Goal: Information Seeking & Learning: Learn about a topic

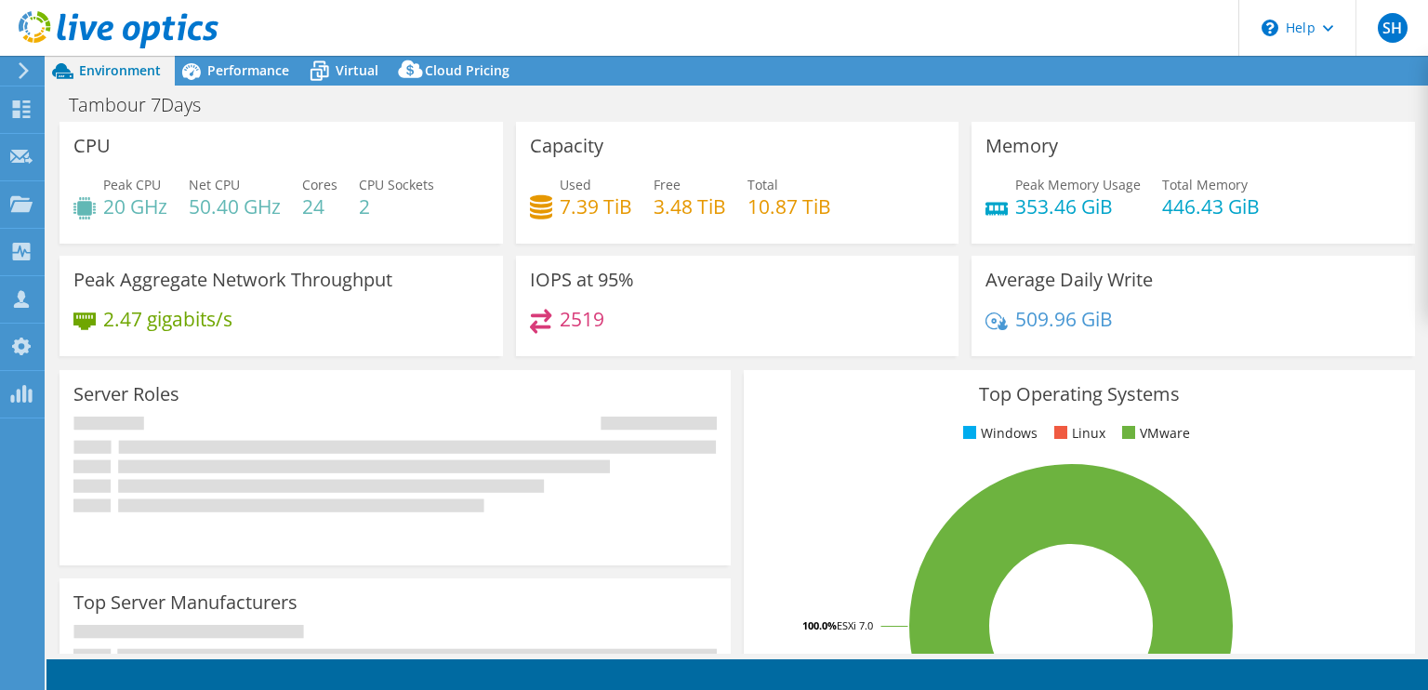
select select "USD"
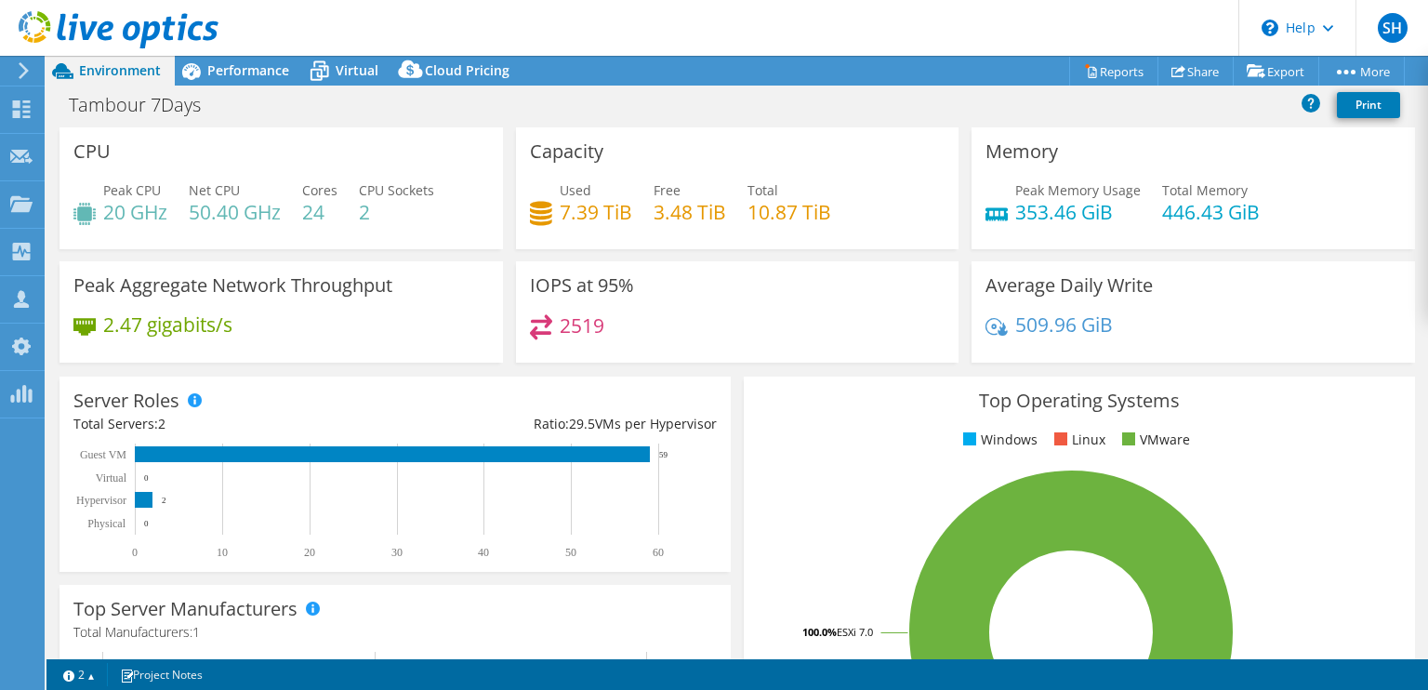
click at [428, 388] on div "Server Roles Physical Servers represent bare metal servers that were targets of…" at bounding box center [394, 473] width 671 height 195
click at [770, 454] on div "Top Operating Systems Windows Linux VMware 100.0% ESXi 7.0" at bounding box center [1079, 598] width 671 height 445
click at [255, 64] on span "Performance" at bounding box center [248, 70] width 82 height 18
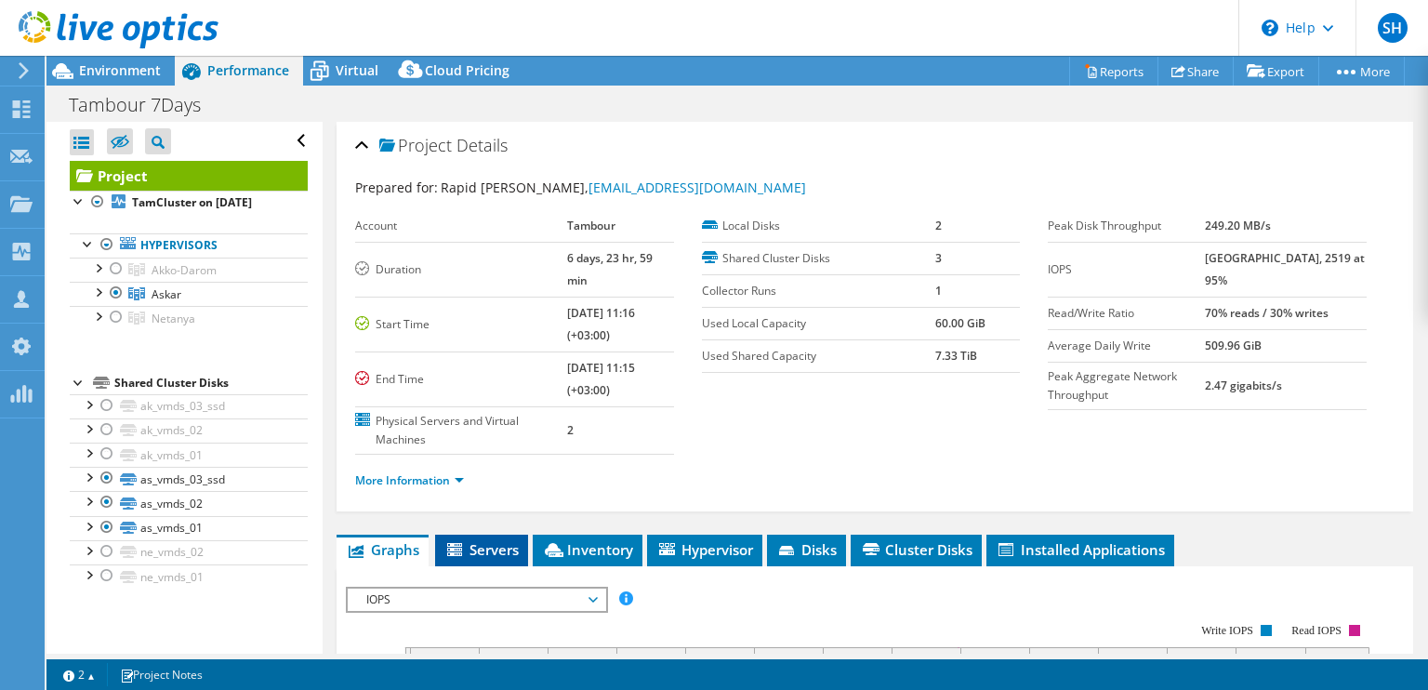
click at [503, 540] on span "Servers" at bounding box center [481, 549] width 74 height 19
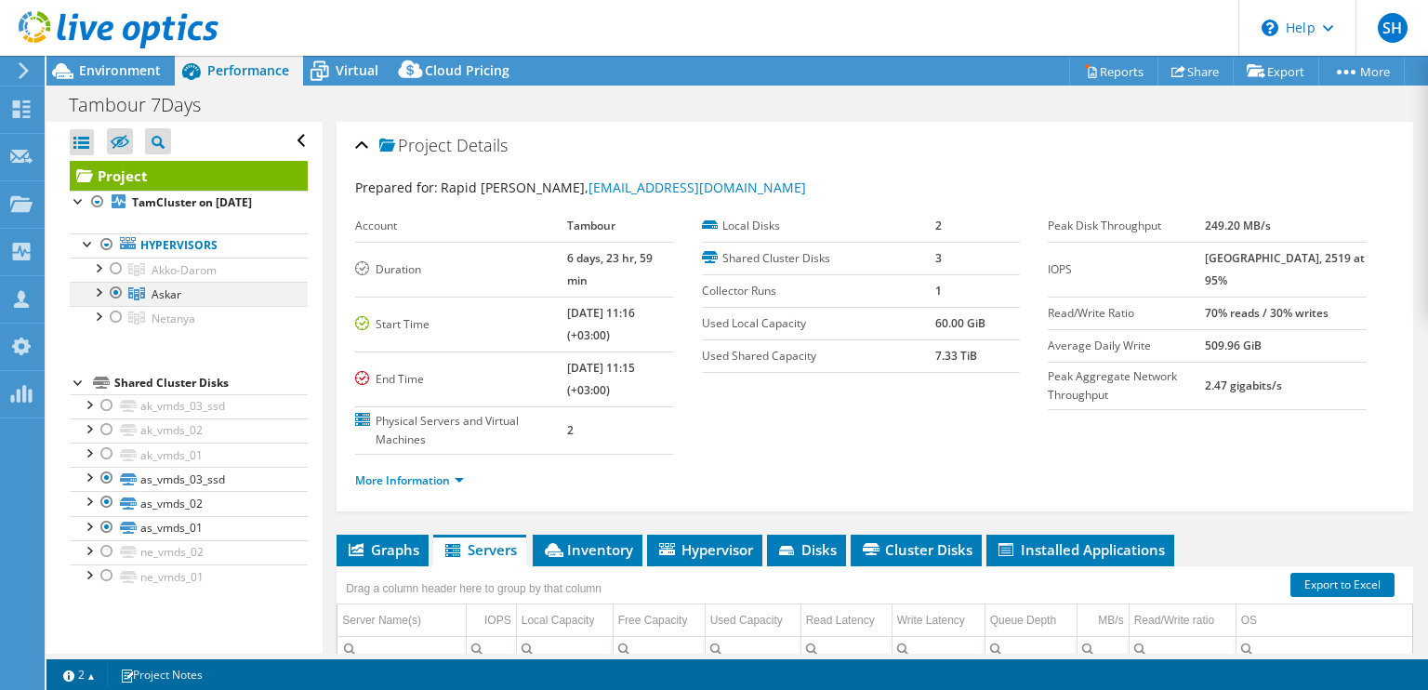
click at [100, 292] on div at bounding box center [97, 291] width 19 height 19
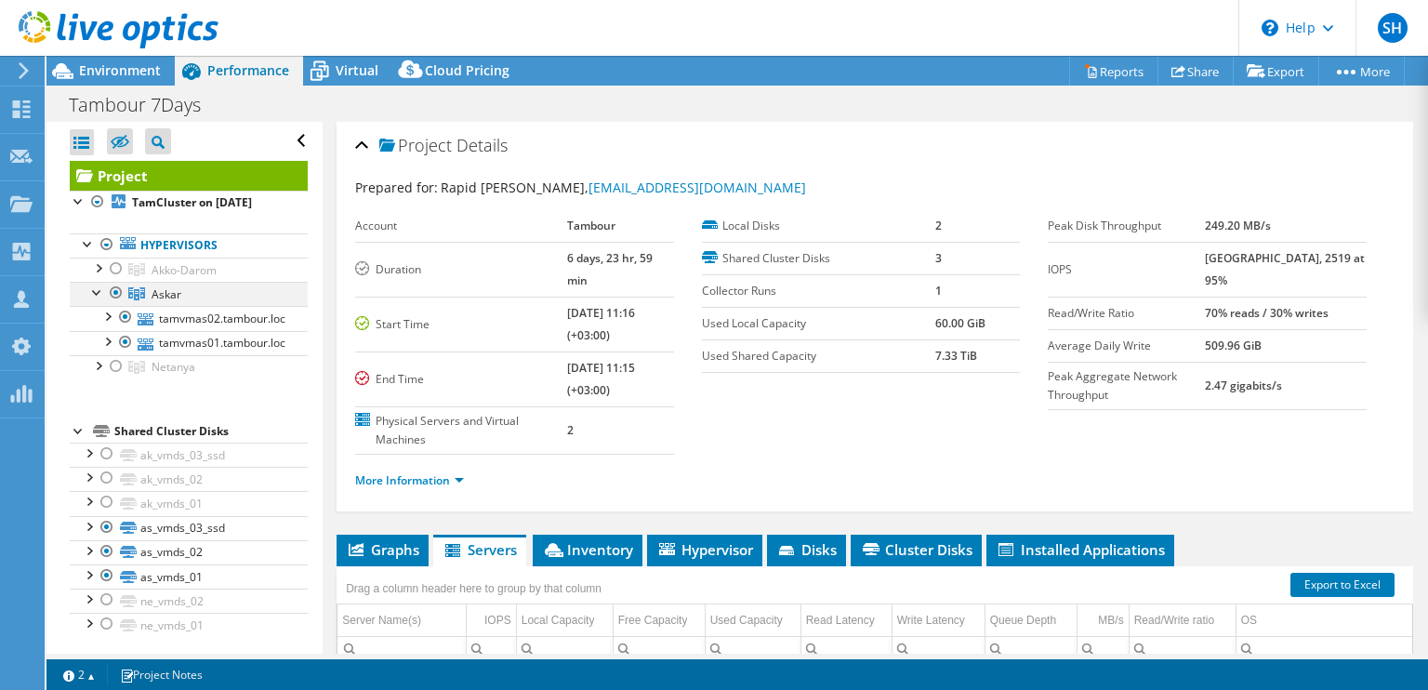
click at [100, 292] on div at bounding box center [97, 291] width 19 height 19
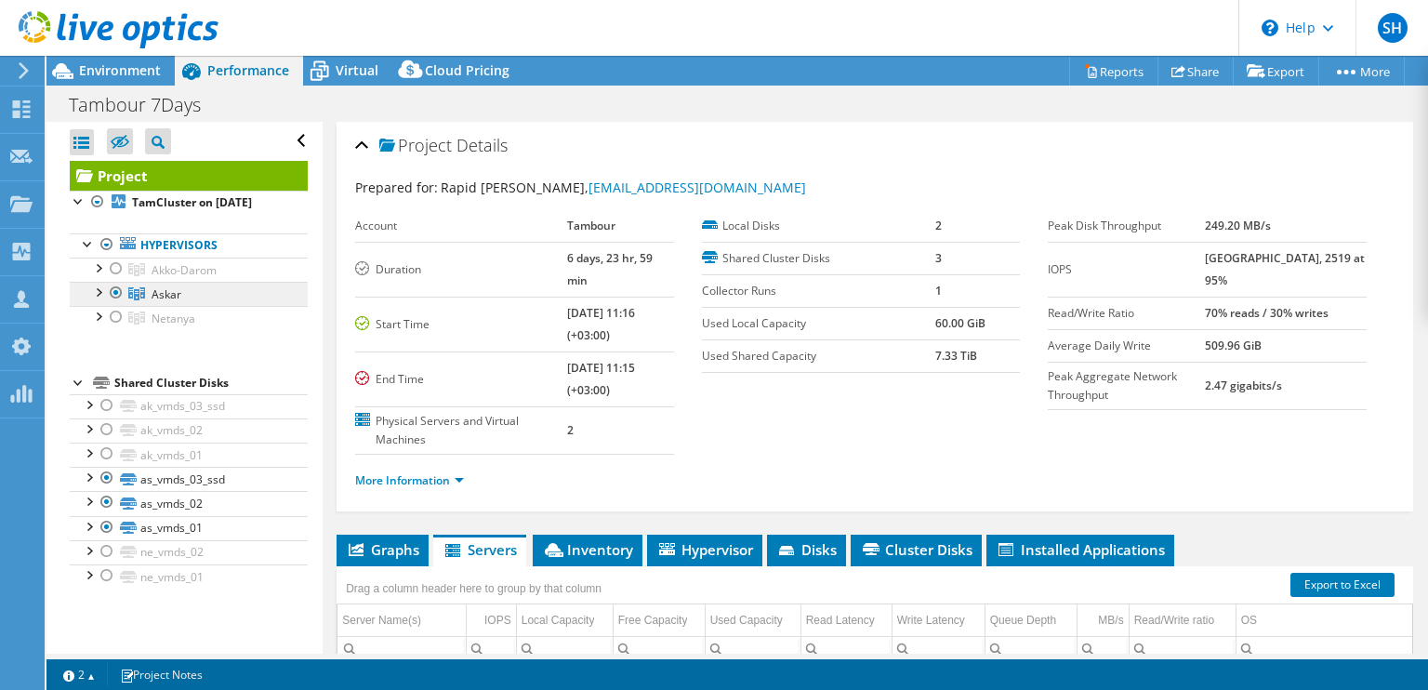
click at [98, 300] on link "Askar" at bounding box center [189, 294] width 238 height 24
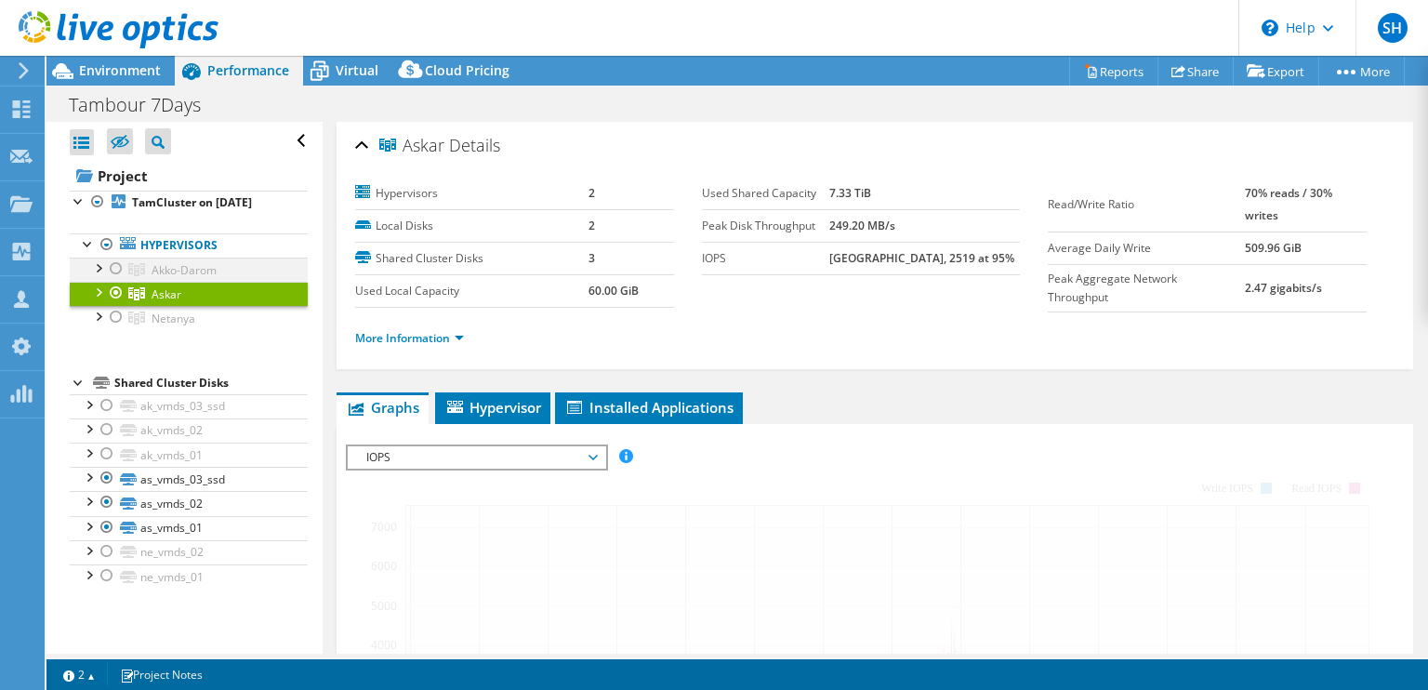
click at [115, 270] on div at bounding box center [116, 268] width 19 height 22
click at [104, 261] on div at bounding box center [97, 266] width 19 height 19
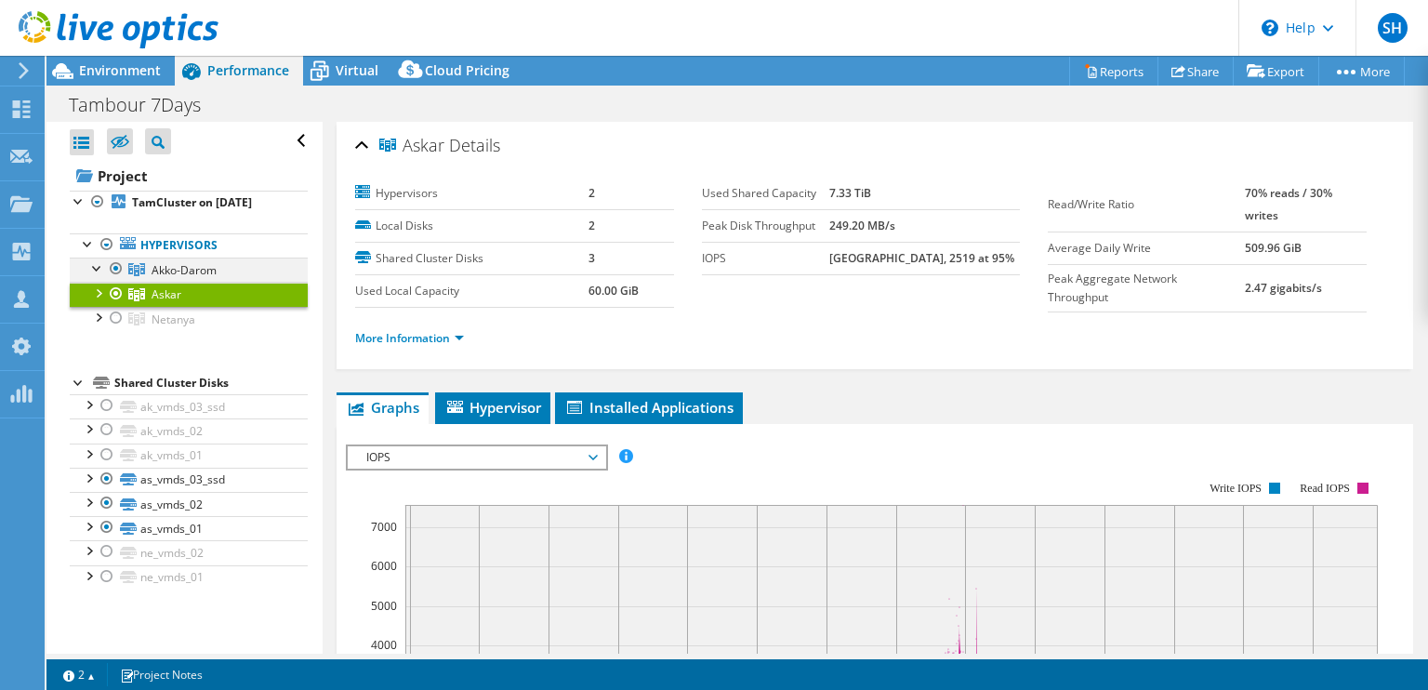
click at [99, 268] on div at bounding box center [97, 266] width 19 height 19
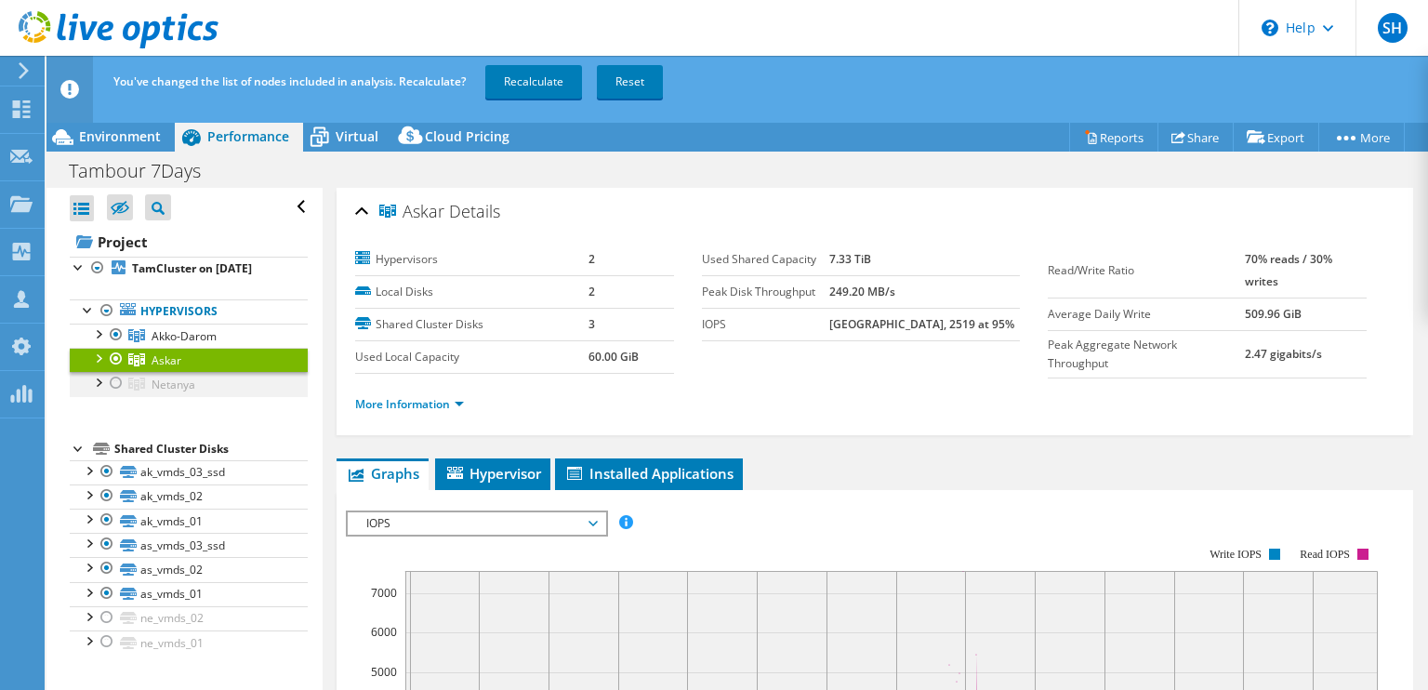
click at [115, 382] on div at bounding box center [116, 383] width 19 height 22
click at [115, 354] on div at bounding box center [116, 359] width 19 height 22
click at [115, 355] on div at bounding box center [116, 359] width 19 height 22
click at [141, 141] on span "Environment" at bounding box center [120, 136] width 82 height 18
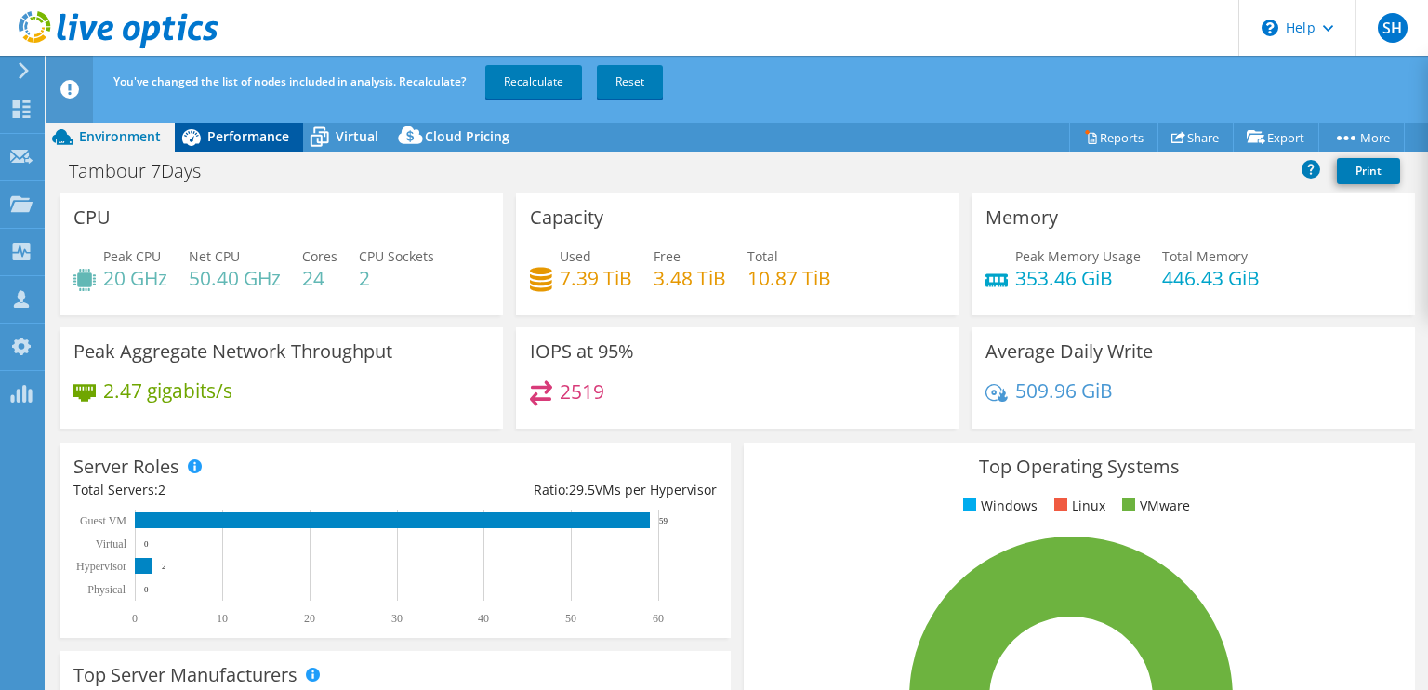
click at [255, 131] on span "Performance" at bounding box center [248, 136] width 82 height 18
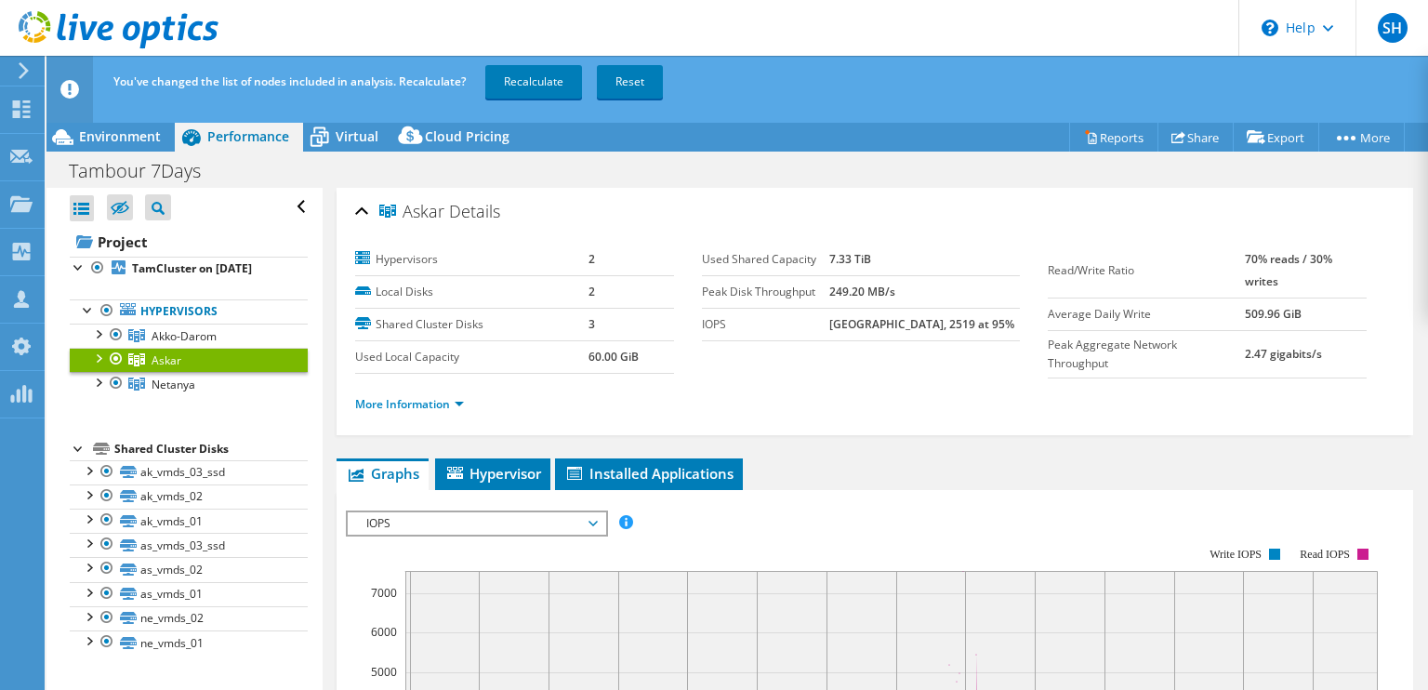
drag, startPoint x: 857, startPoint y: 418, endPoint x: 859, endPoint y: 450, distance: 31.7
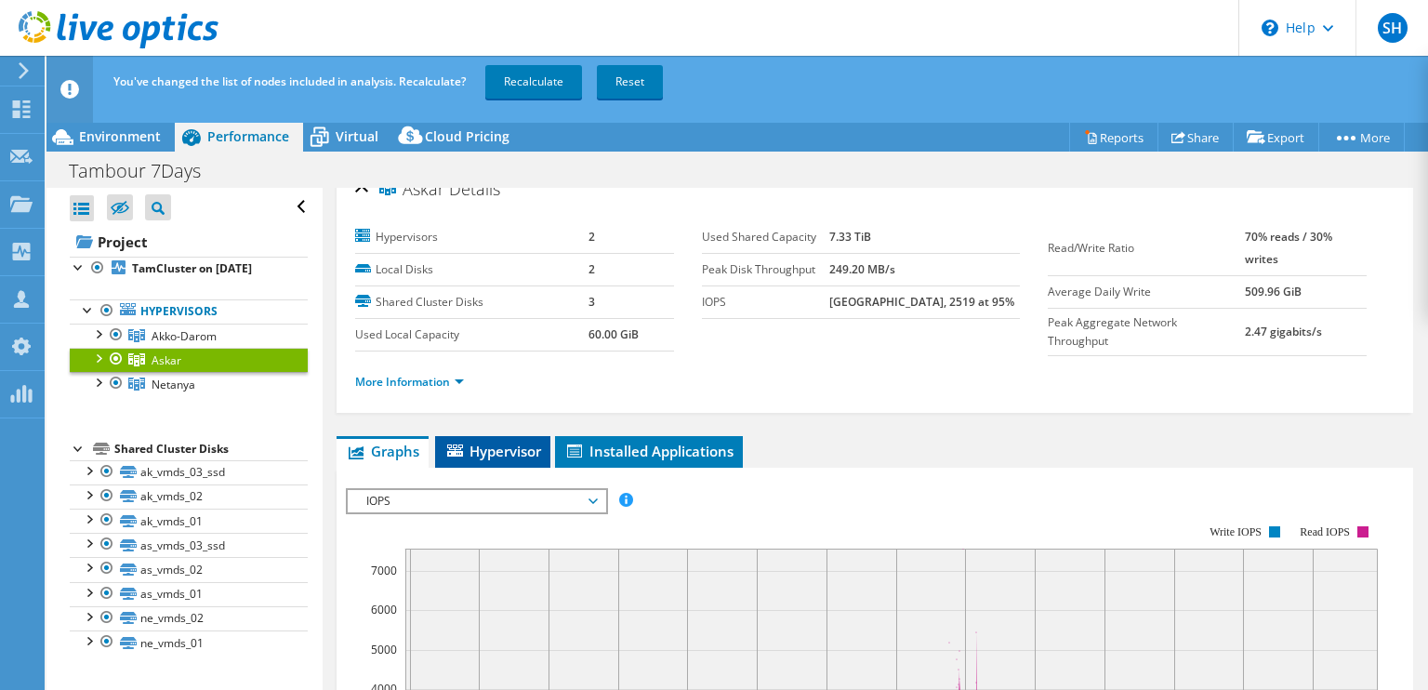
click at [519, 437] on li "Hypervisor" at bounding box center [492, 452] width 115 height 32
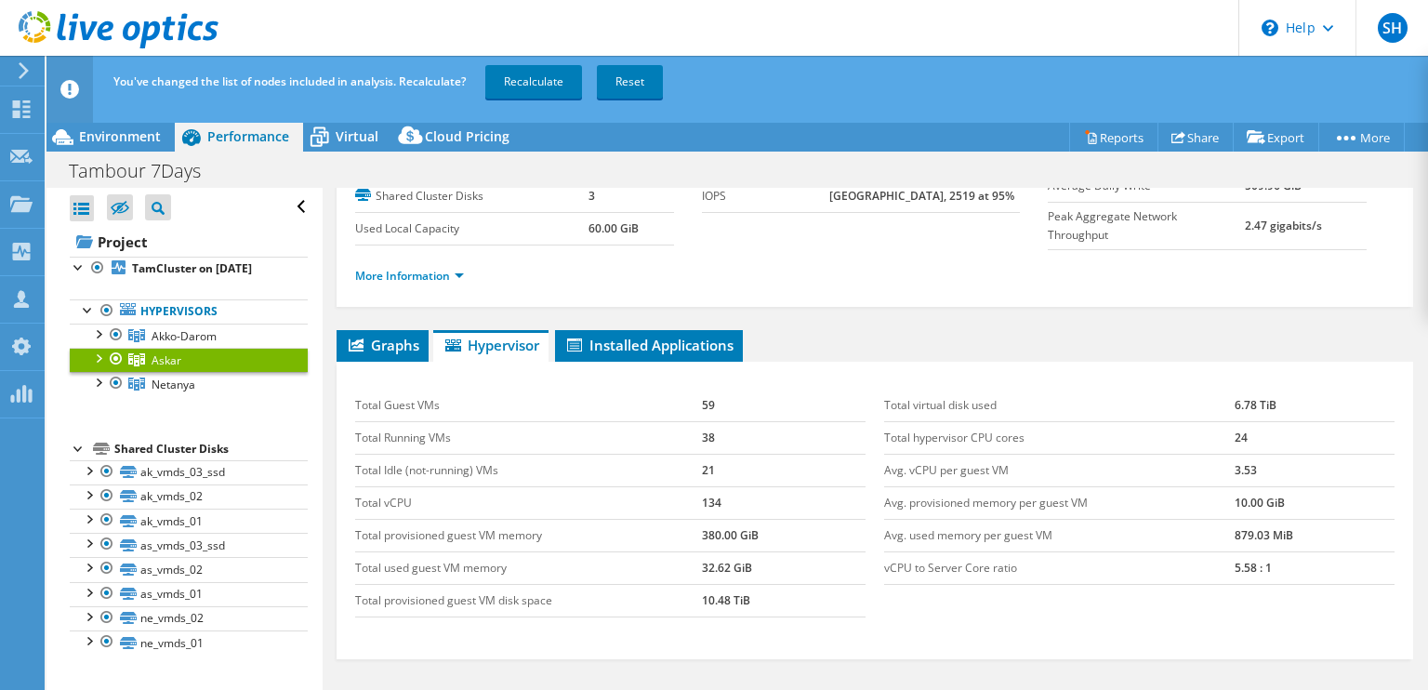
drag, startPoint x: 755, startPoint y: 522, endPoint x: 755, endPoint y: 568, distance: 45.5
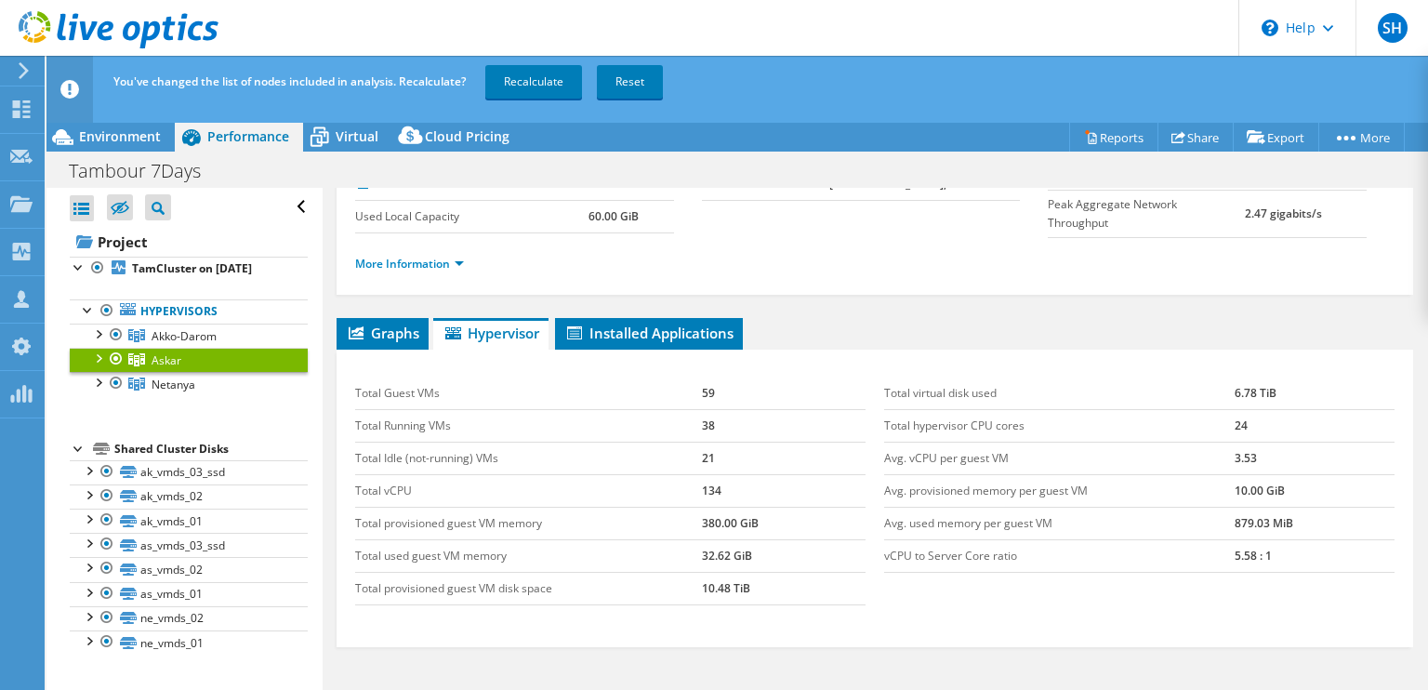
click at [425, 491] on td "Total vCPU" at bounding box center [528, 490] width 347 height 33
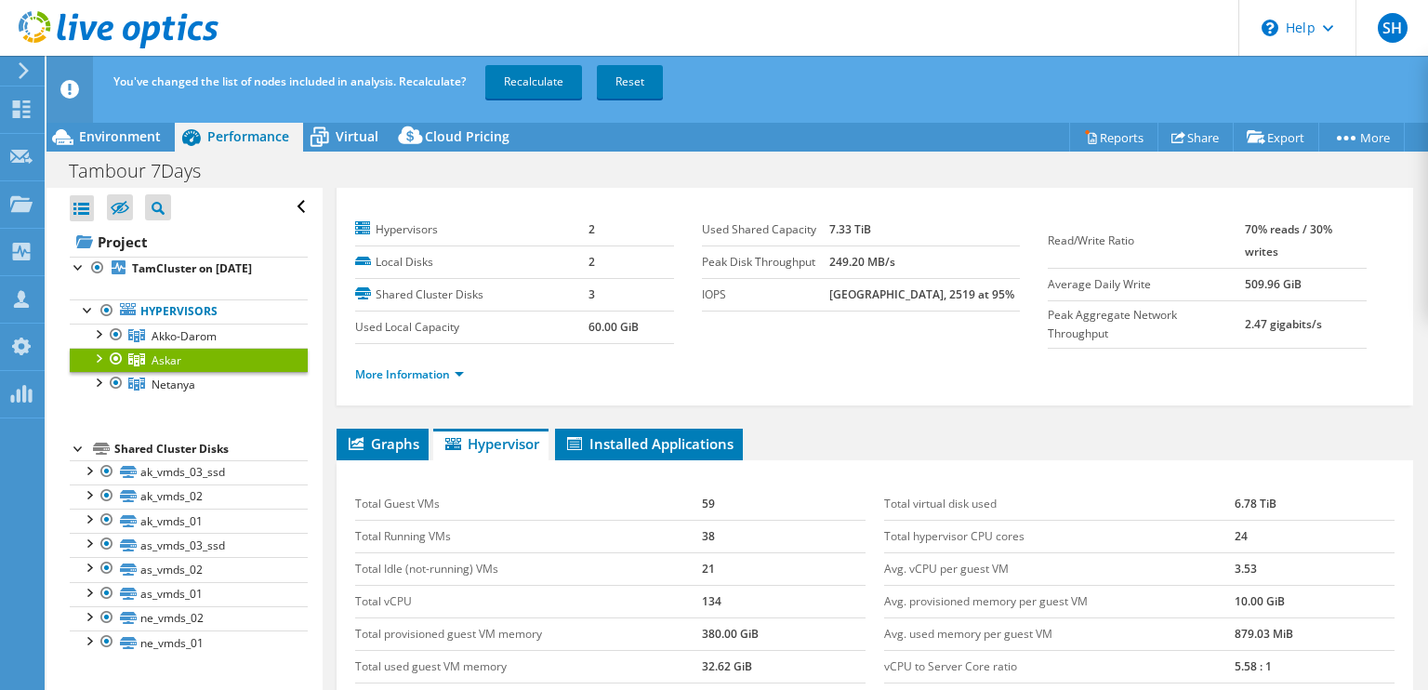
scroll to position [0, 0]
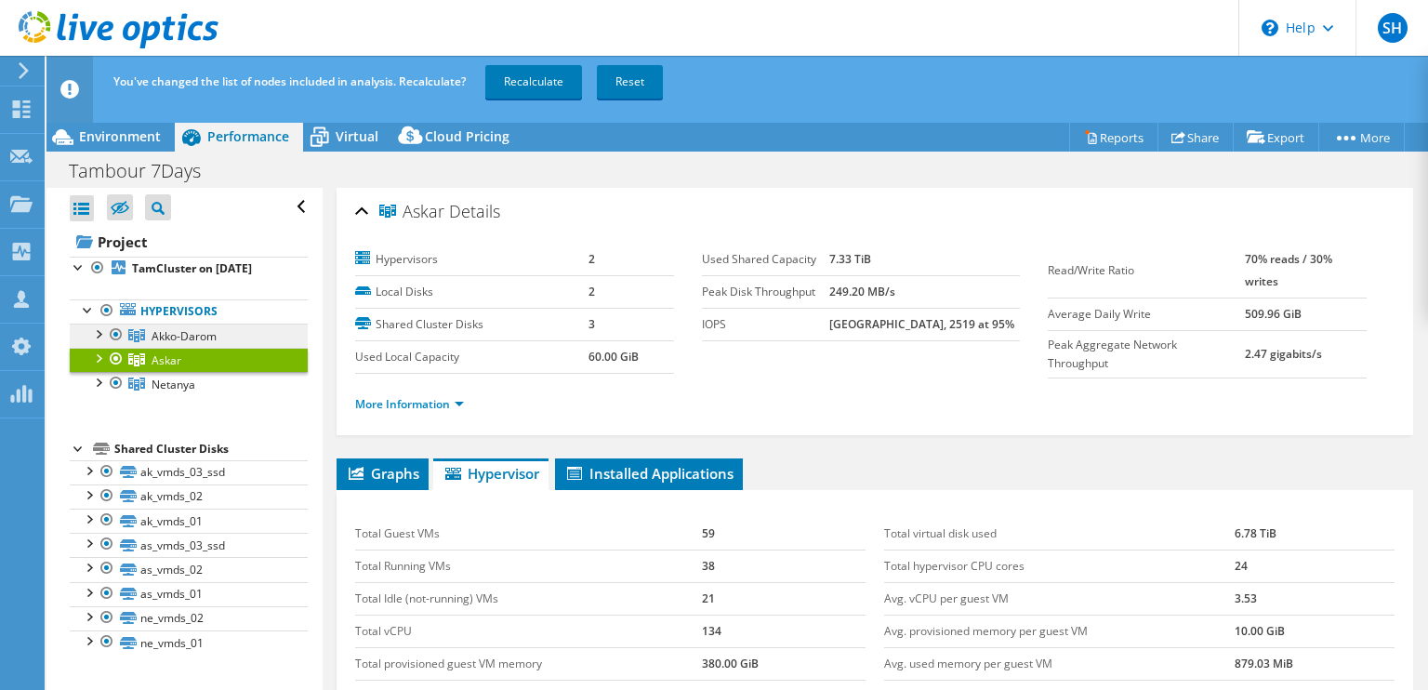
click at [173, 337] on span "Akko-Darom" at bounding box center [183, 336] width 65 height 16
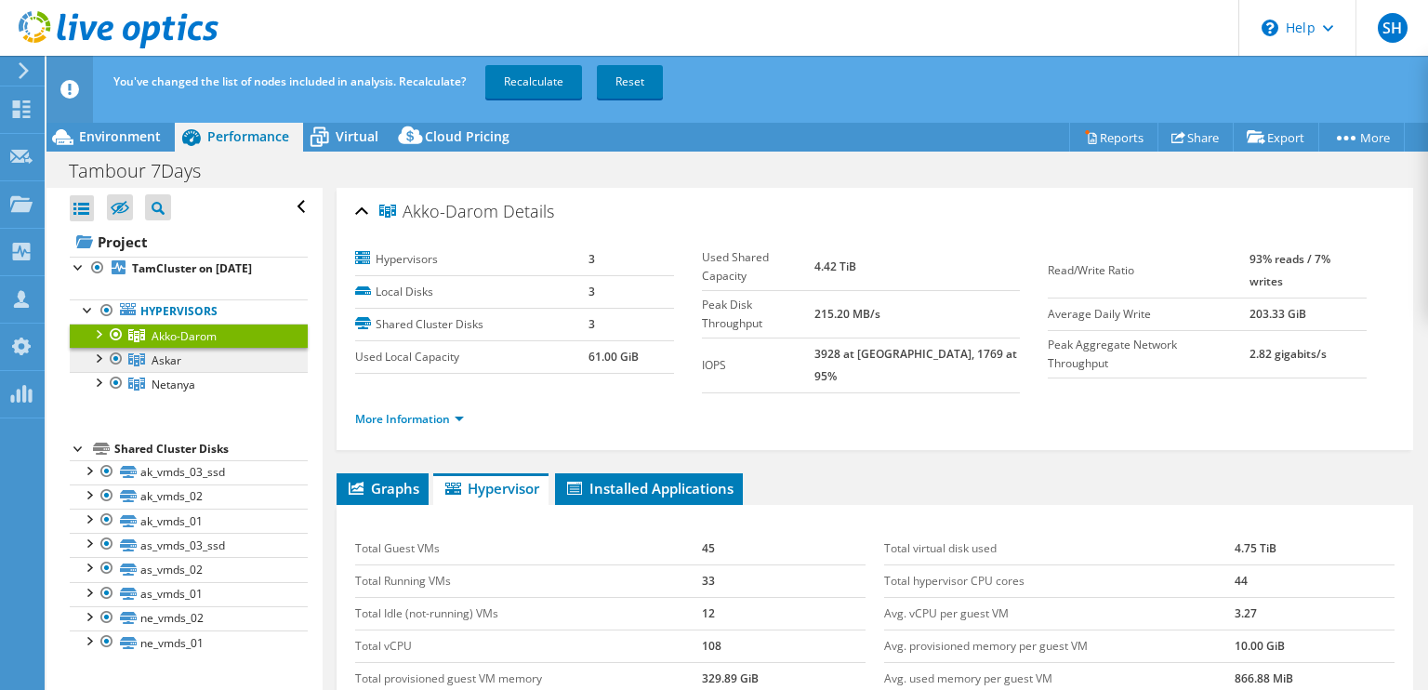
click at [181, 362] on link "Askar" at bounding box center [189, 360] width 238 height 24
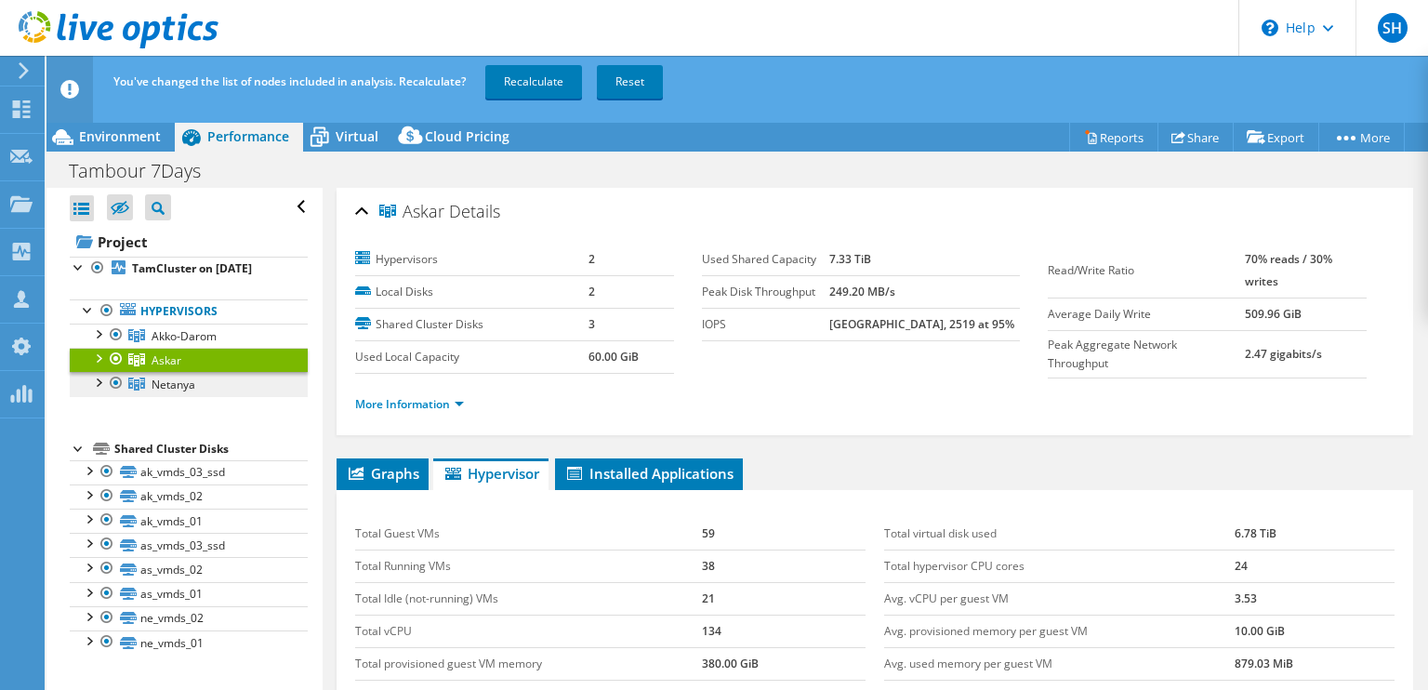
click at [176, 382] on span "Netanya" at bounding box center [173, 384] width 44 height 16
click at [176, 384] on span "Netanya" at bounding box center [173, 384] width 44 height 16
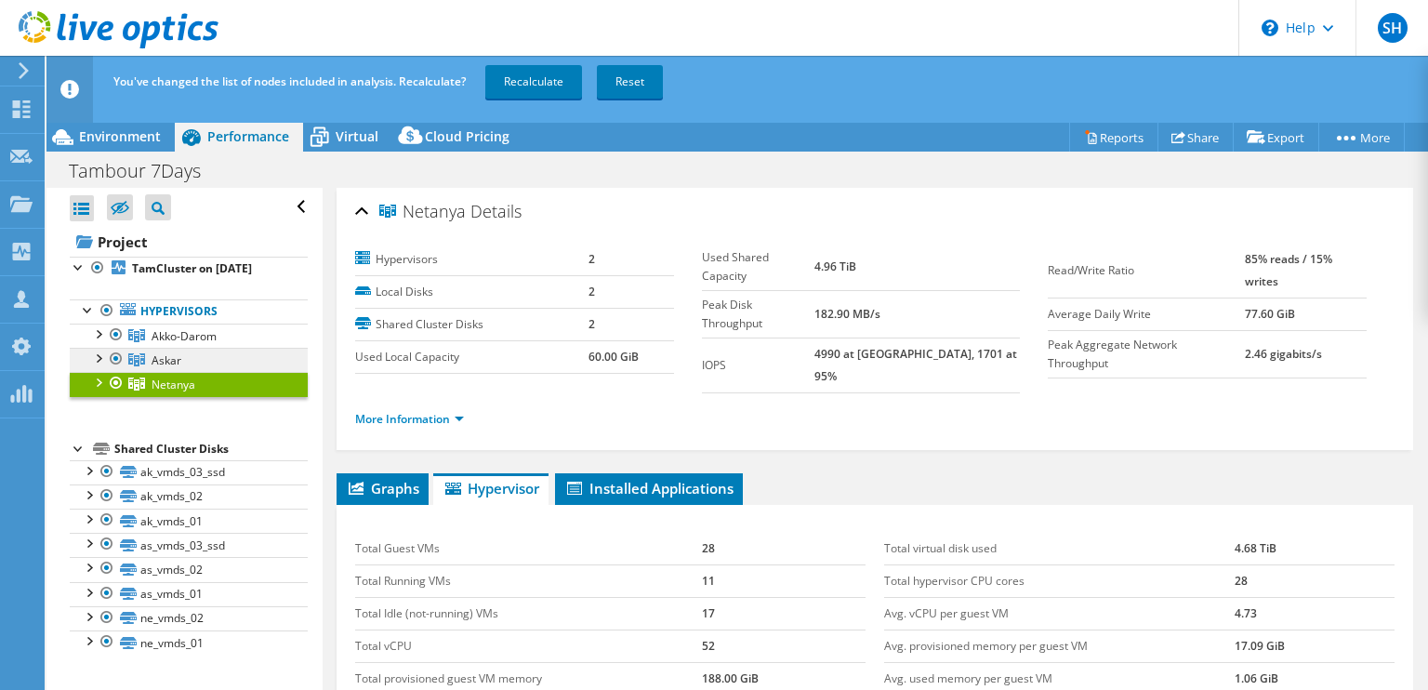
click at [172, 359] on span "Askar" at bounding box center [166, 360] width 30 height 16
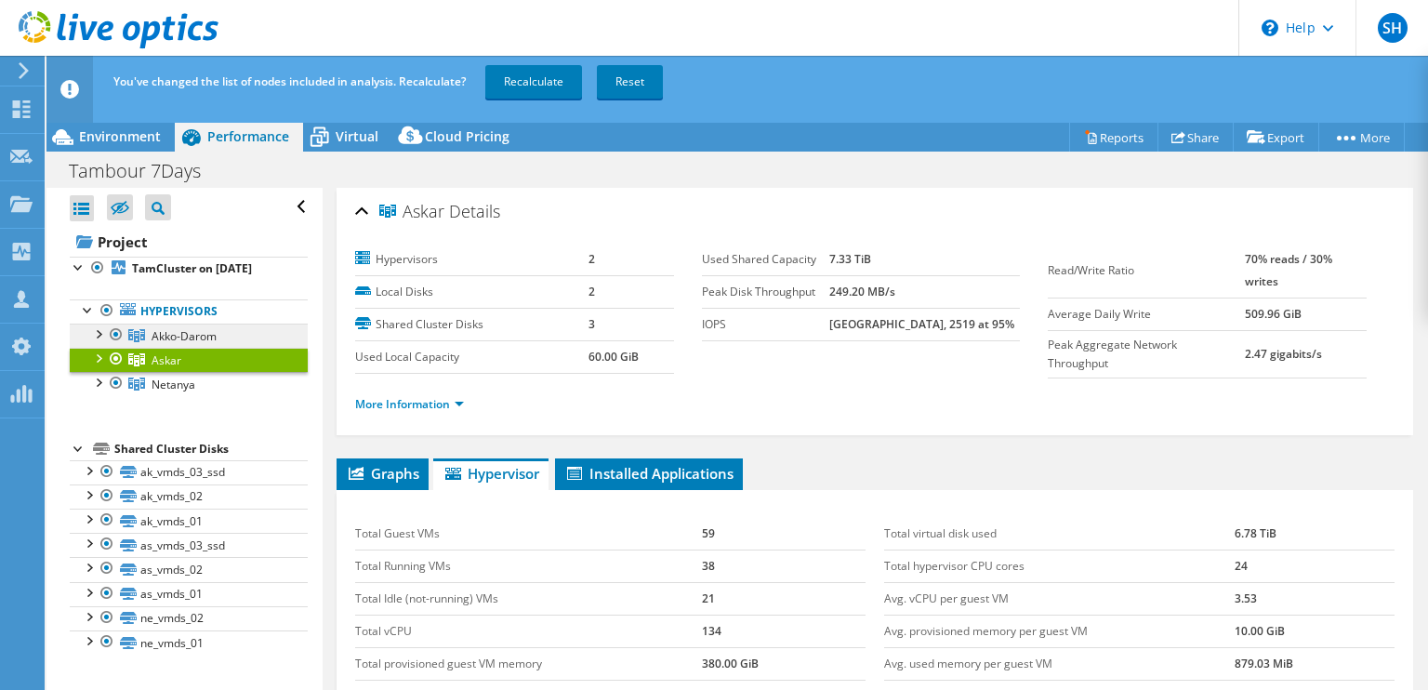
click at [185, 337] on span "Akko-Darom" at bounding box center [183, 336] width 65 height 16
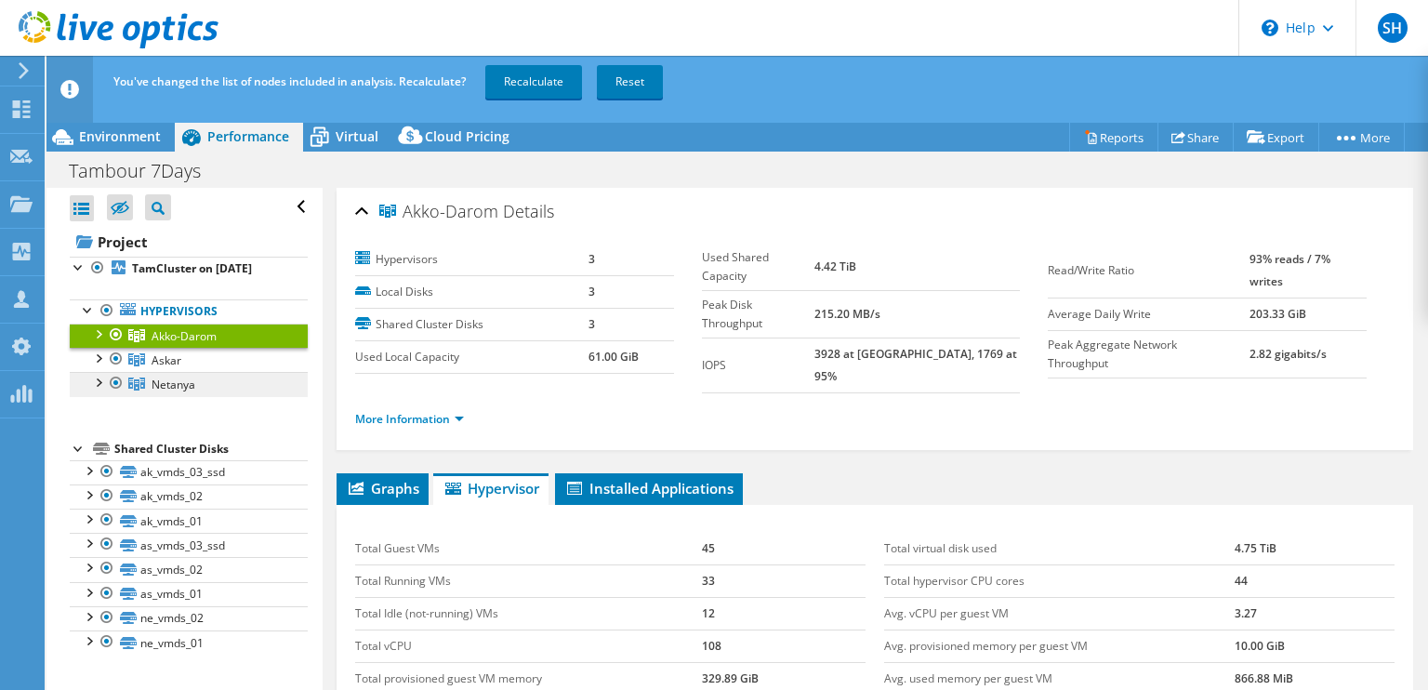
click at [182, 381] on span "Netanya" at bounding box center [173, 384] width 44 height 16
